Goal: Task Accomplishment & Management: Manage account settings

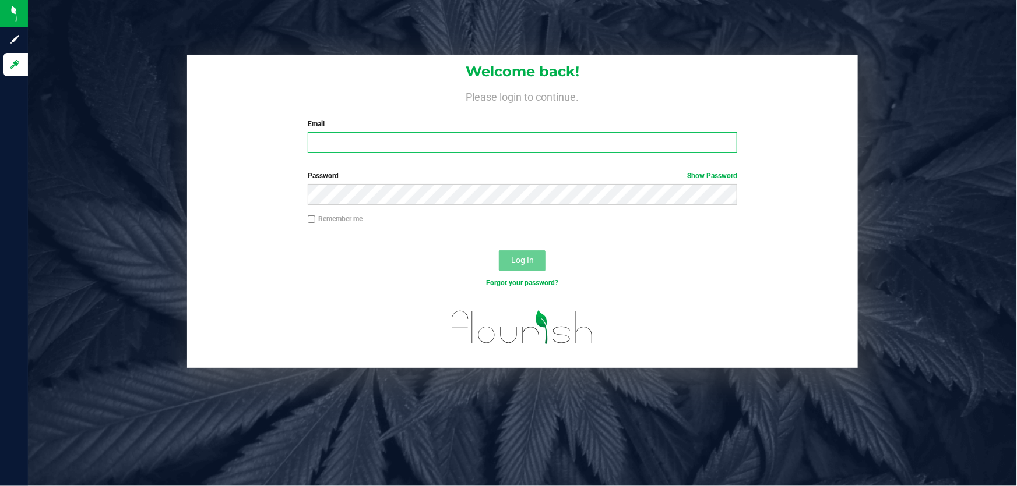
click at [353, 142] on input "Email" at bounding box center [523, 142] width 430 height 21
paste input "[EMAIL_ADDRESS][DOMAIN_NAME]"
type input "[EMAIL_ADDRESS][DOMAIN_NAME]"
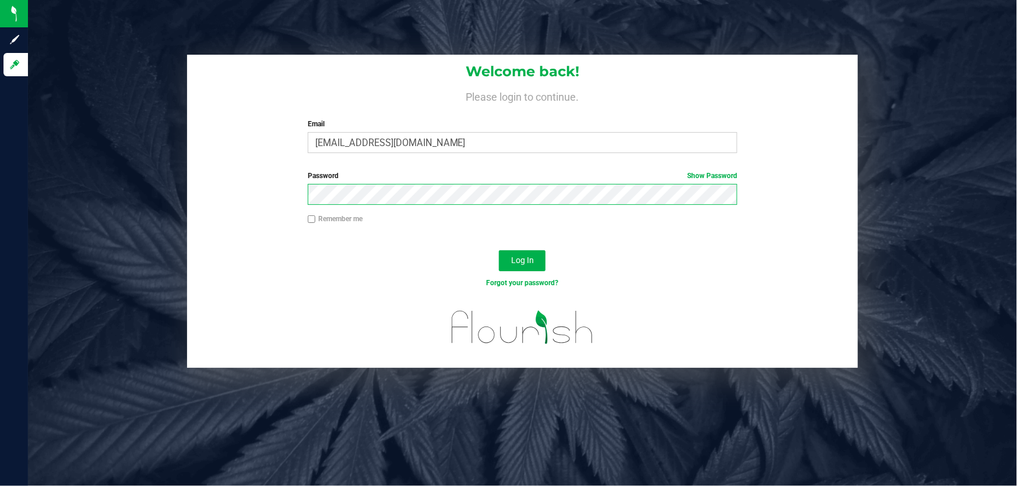
click at [499, 251] on button "Log In" at bounding box center [522, 261] width 47 height 21
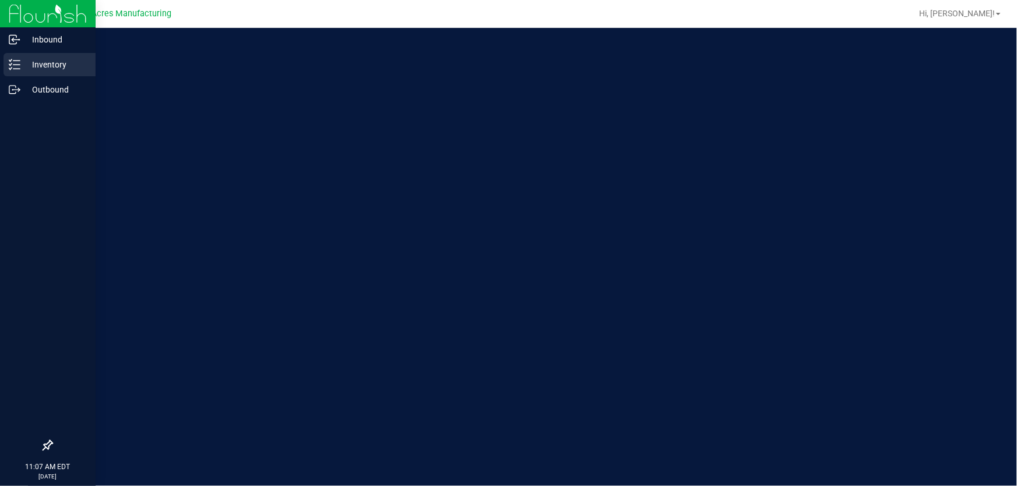
click at [13, 64] on icon at bounding box center [15, 65] width 12 height 12
